Goal: Information Seeking & Learning: Learn about a topic

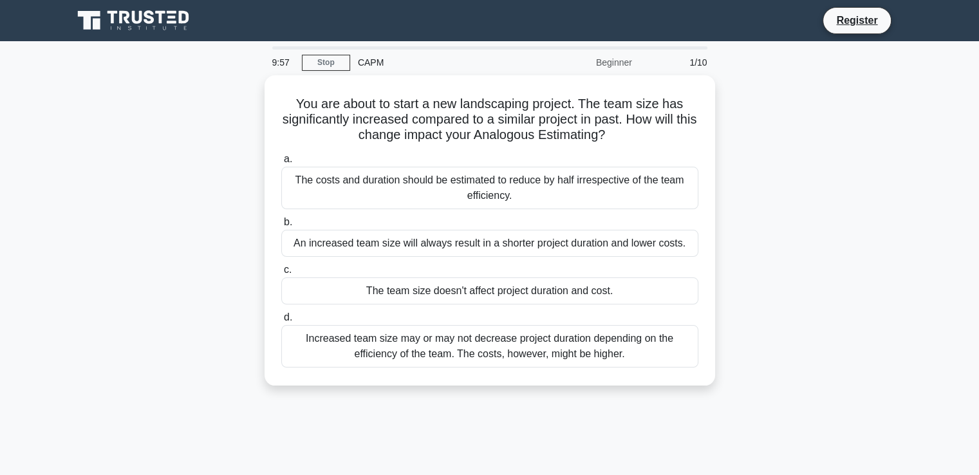
click at [131, 16] on icon at bounding box center [135, 20] width 124 height 24
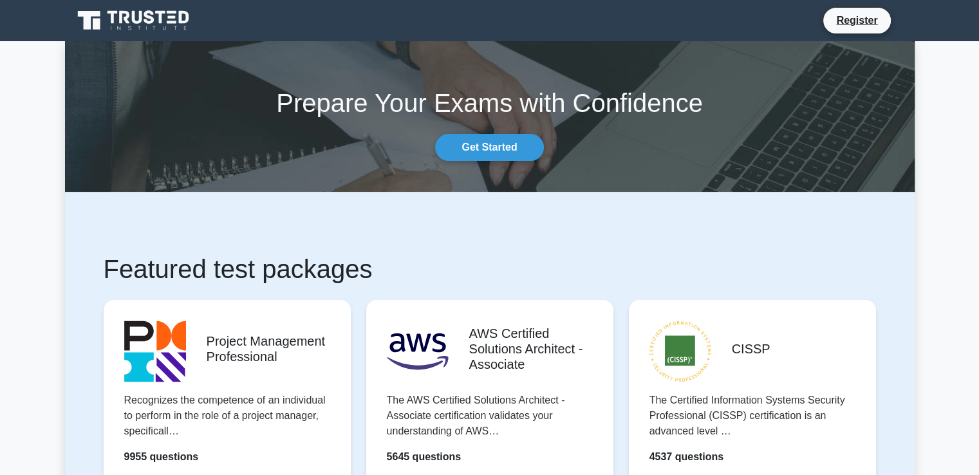
scroll to position [126, 0]
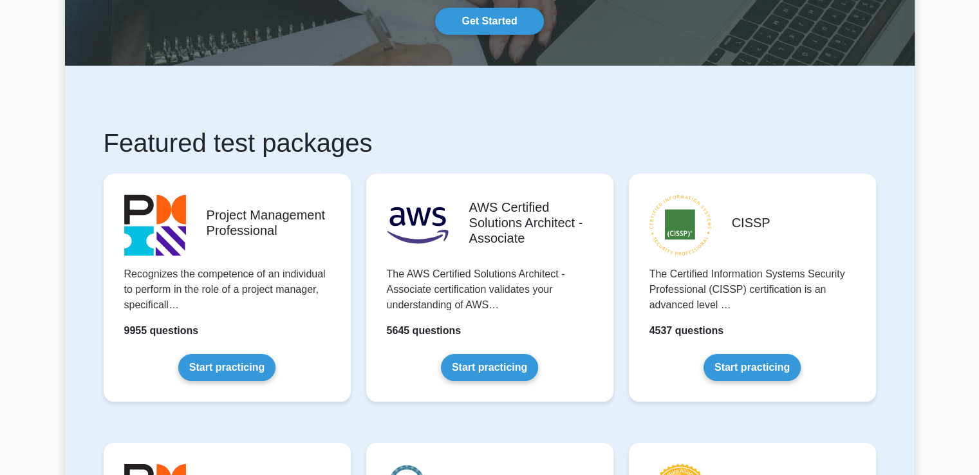
click at [234, 354] on link "Start practicing" at bounding box center [226, 367] width 97 height 27
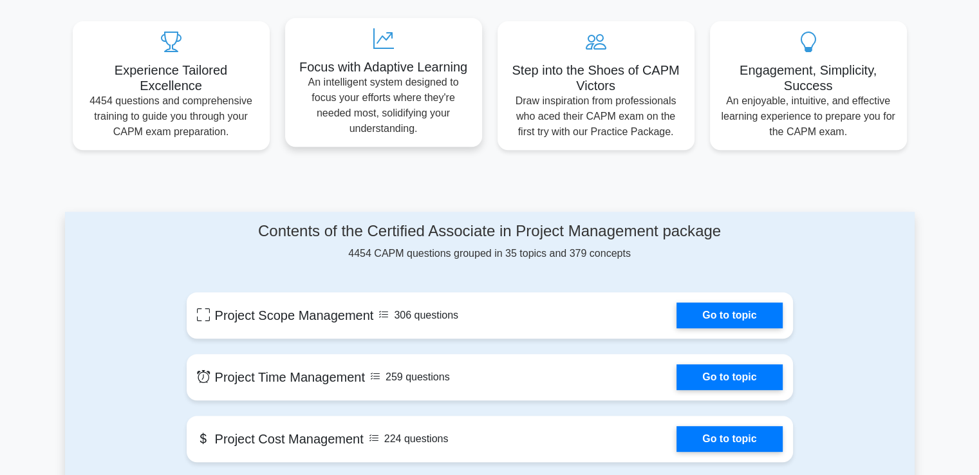
scroll to position [471, 0]
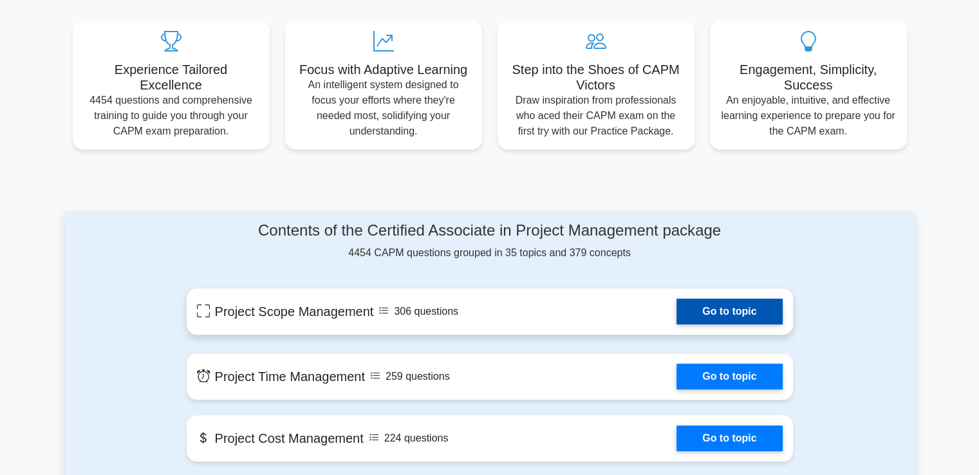
click at [702, 317] on link "Go to topic" at bounding box center [729, 312] width 106 height 26
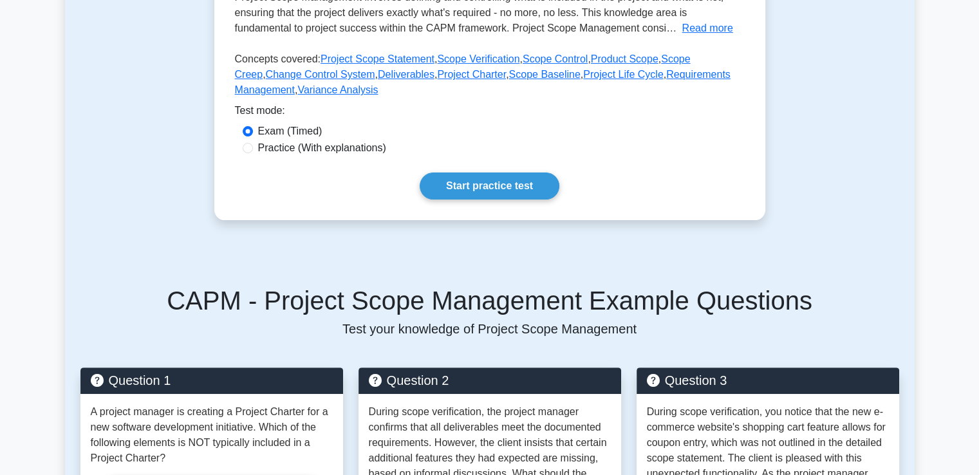
scroll to position [342, 0]
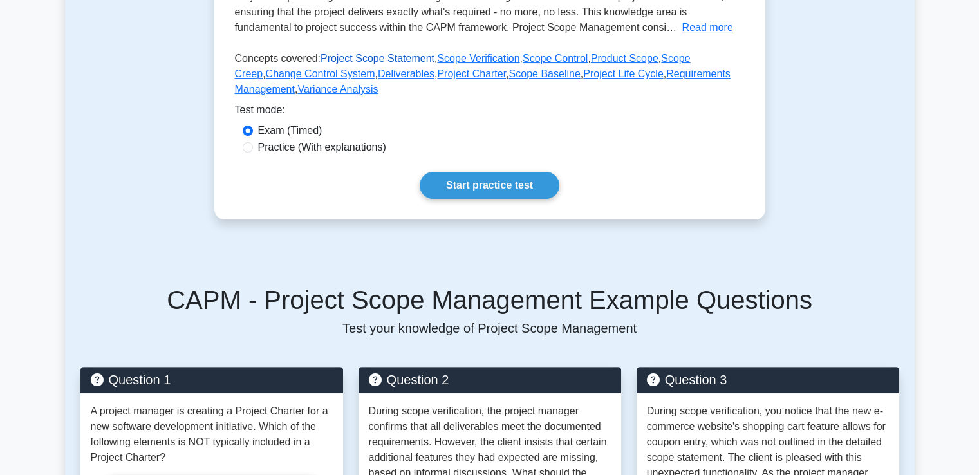
click at [340, 57] on link "Project Scope Statement" at bounding box center [378, 58] width 114 height 11
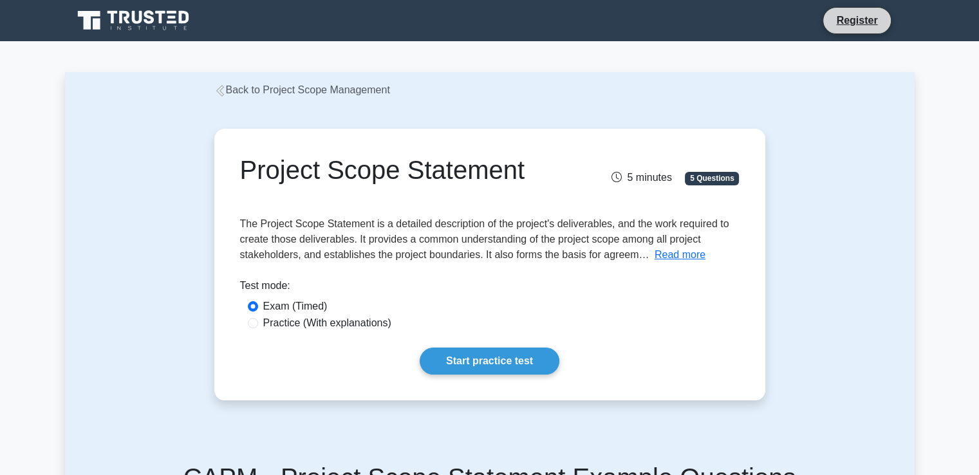
click at [863, 29] on li "Register" at bounding box center [857, 20] width 68 height 27
click at [852, 14] on link "Register" at bounding box center [856, 20] width 57 height 16
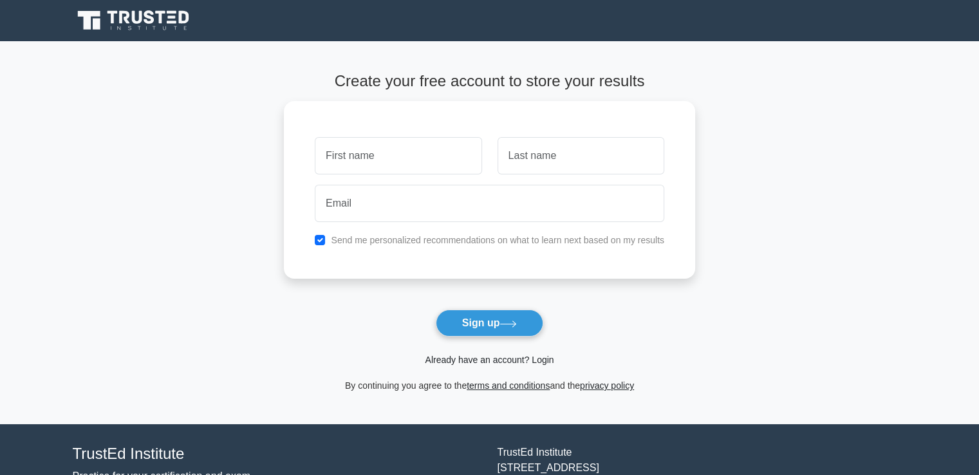
click at [470, 359] on link "Already have an account? Login" at bounding box center [489, 360] width 129 height 10
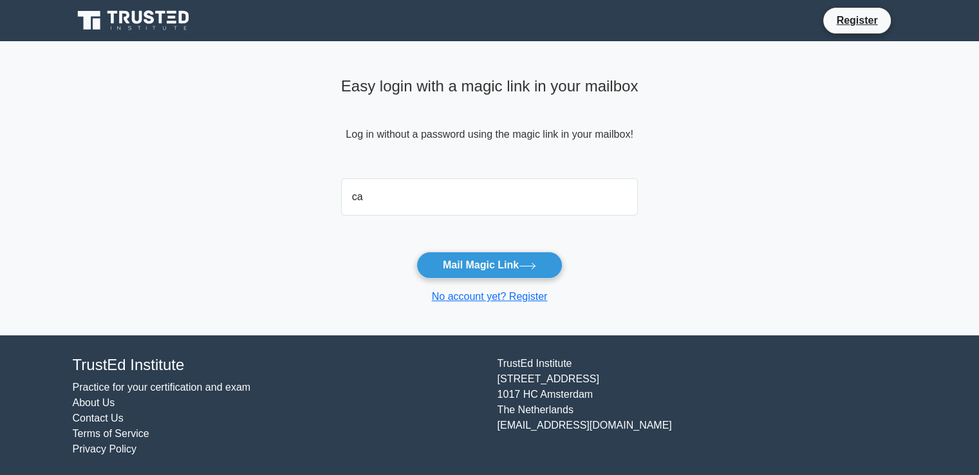
type input "cassia.trintini@indicium.tech"
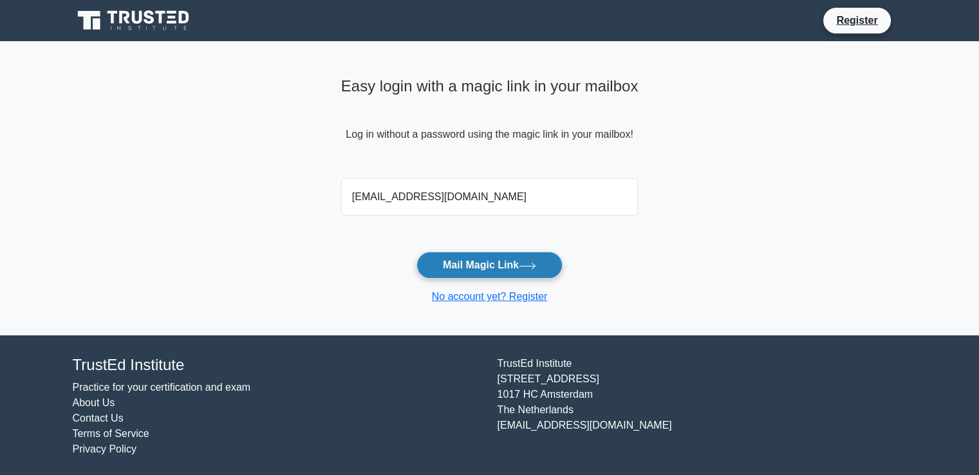
click at [463, 253] on button "Mail Magic Link" at bounding box center [489, 265] width 146 height 27
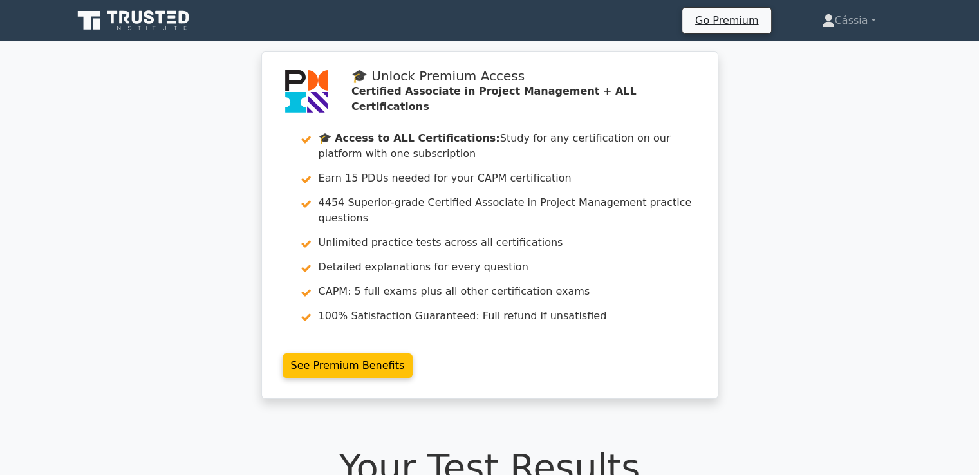
click at [413, 353] on link "See Premium Benefits" at bounding box center [348, 365] width 131 height 24
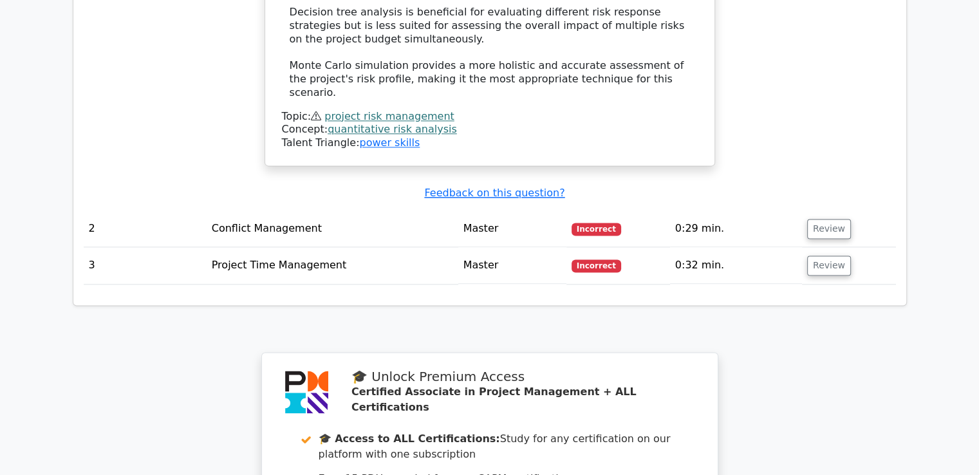
scroll to position [2088, 0]
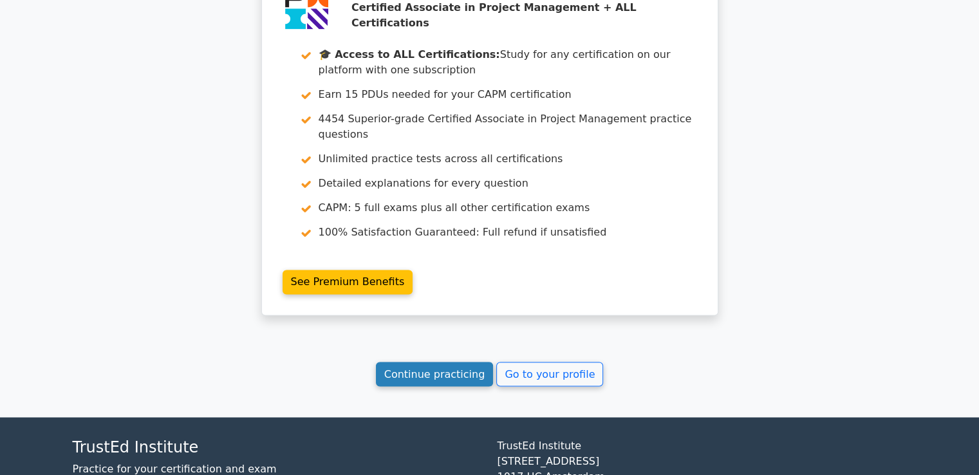
click at [436, 362] on link "Continue practicing" at bounding box center [435, 374] width 118 height 24
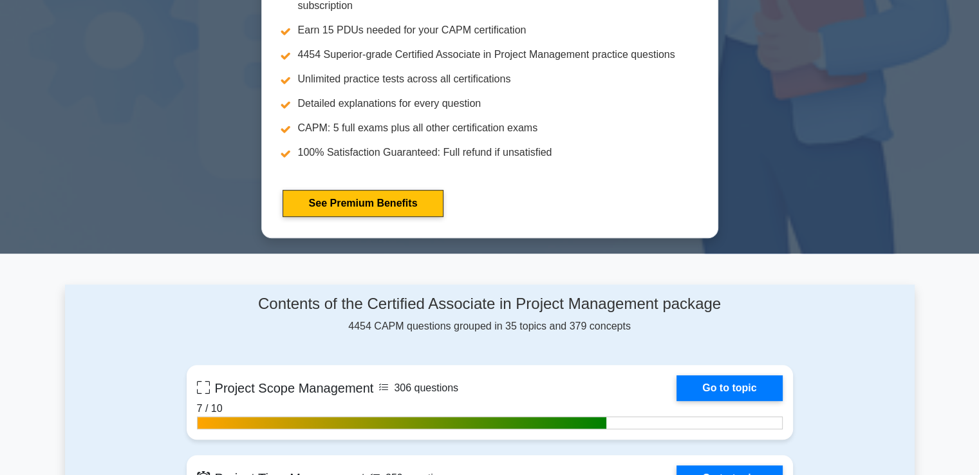
scroll to position [625, 0]
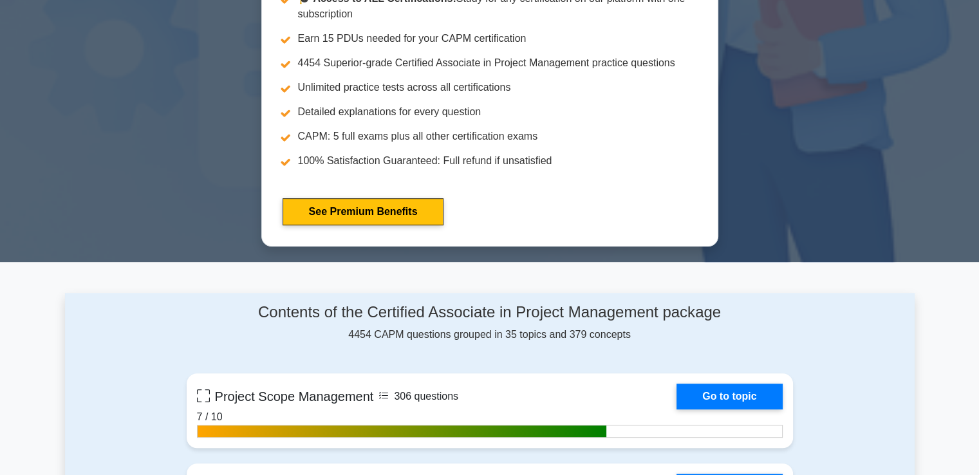
click at [449, 327] on div "Contents of the Certified Associate in Project Management package 4454 CAPM que…" at bounding box center [490, 322] width 606 height 39
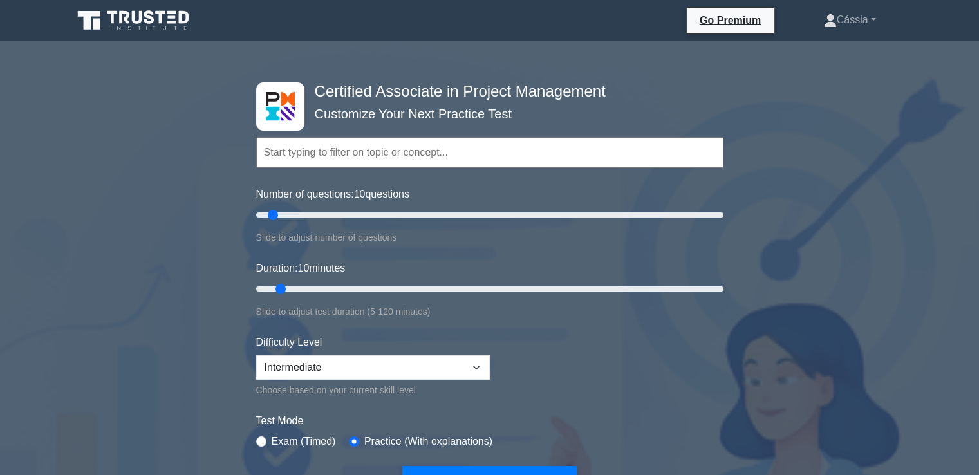
scroll to position [0, 0]
click at [498, 147] on input "text" at bounding box center [489, 152] width 467 height 31
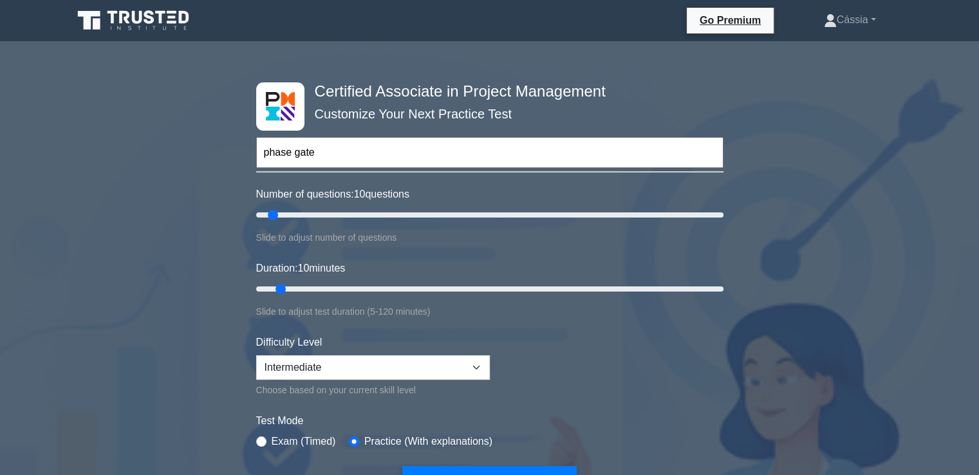
type input "phase gate"
click at [402, 466] on button "Start Practice Test" at bounding box center [489, 481] width 174 height 30
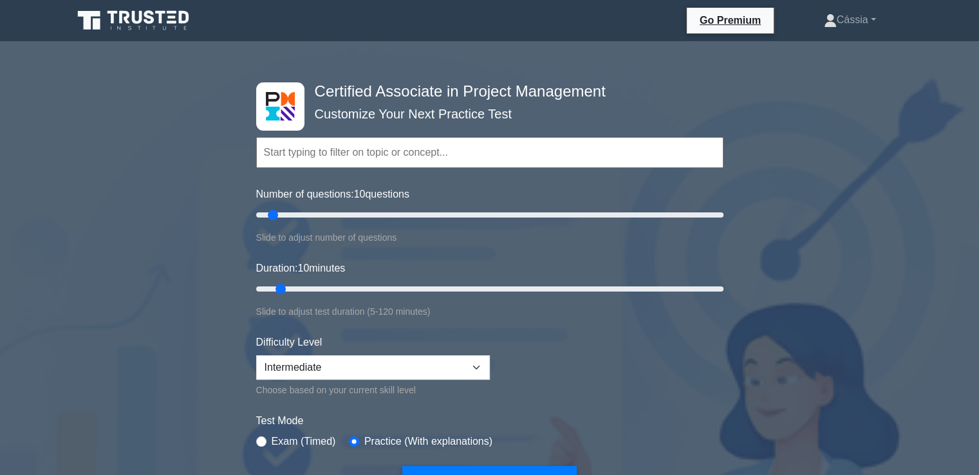
click at [362, 146] on input "text" at bounding box center [489, 152] width 467 height 31
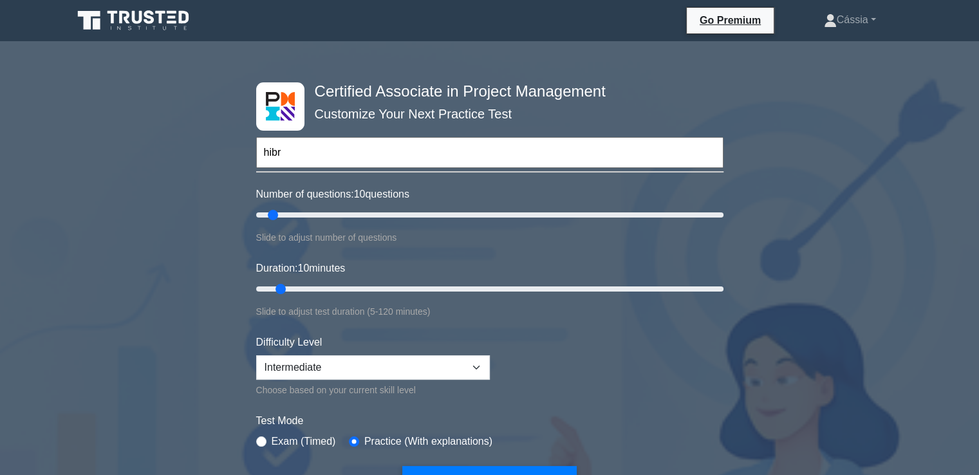
type input "hibr"
